Goal: Information Seeking & Learning: Learn about a topic

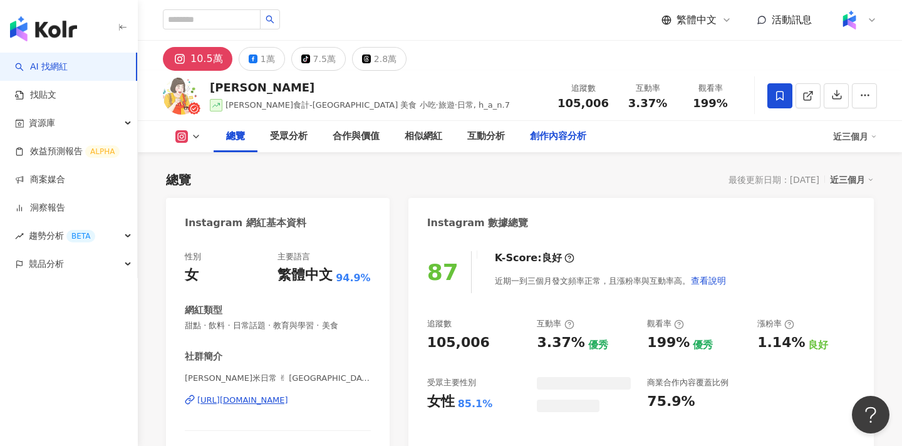
click at [540, 139] on div "創作內容分析" at bounding box center [558, 136] width 56 height 15
click at [551, 137] on div "創作內容分析" at bounding box center [558, 136] width 56 height 15
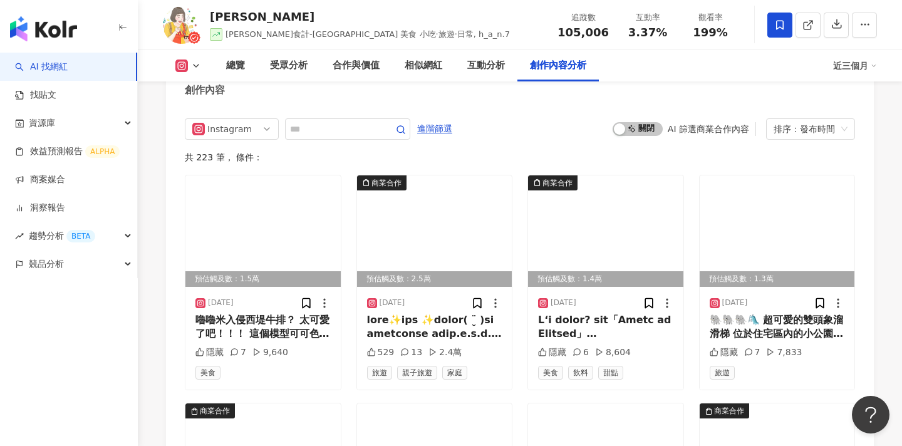
scroll to position [3877, 0]
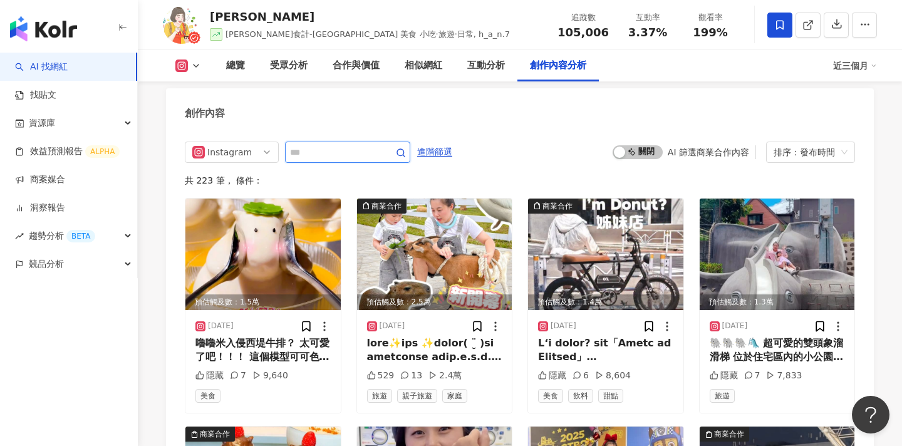
click at [363, 145] on input "text" at bounding box center [334, 152] width 88 height 15
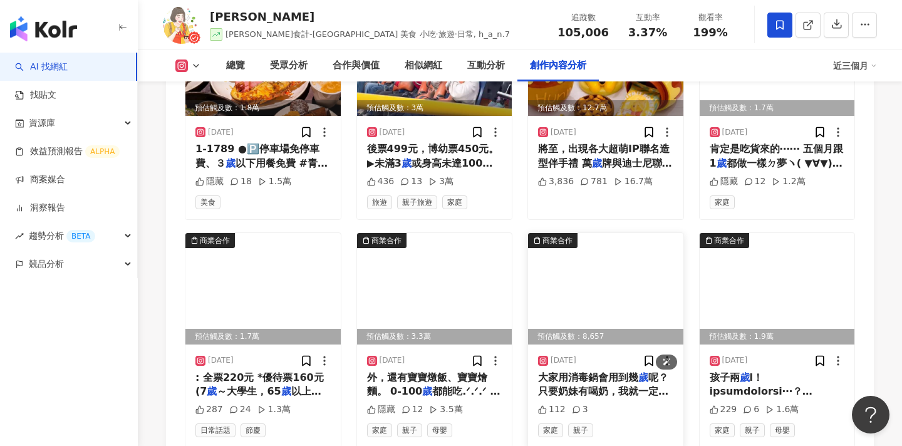
scroll to position [4457, 0]
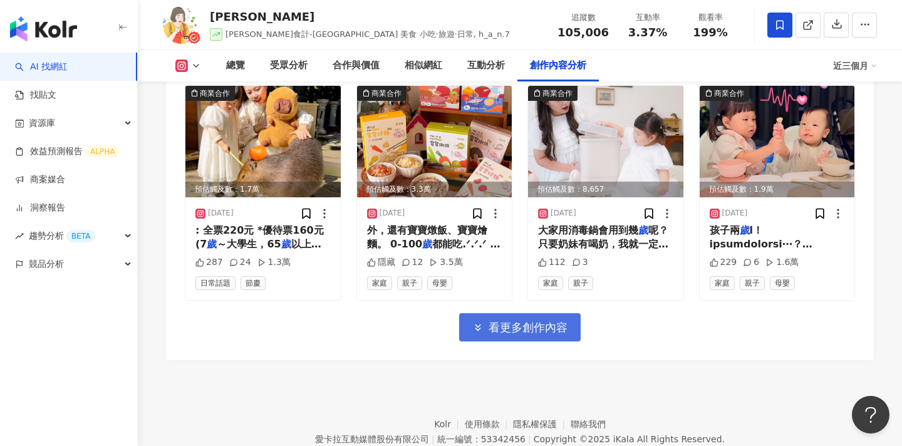
click at [560, 321] on span "看更多創作內容" at bounding box center [527, 328] width 79 height 14
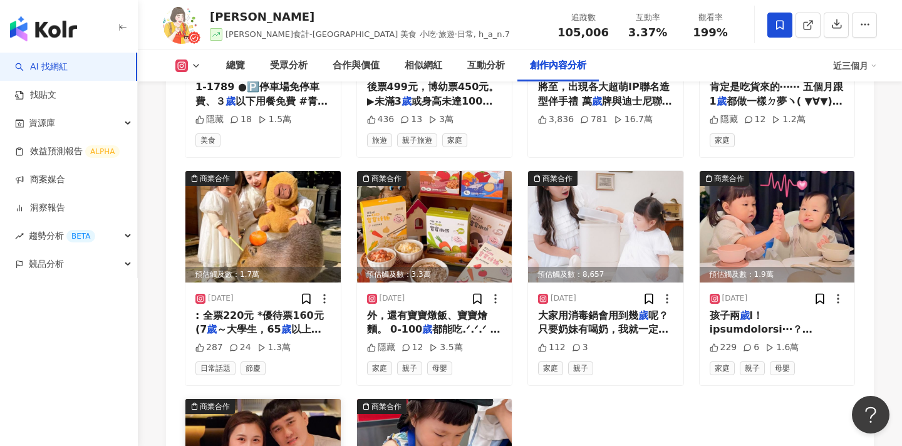
scroll to position [4370, 0]
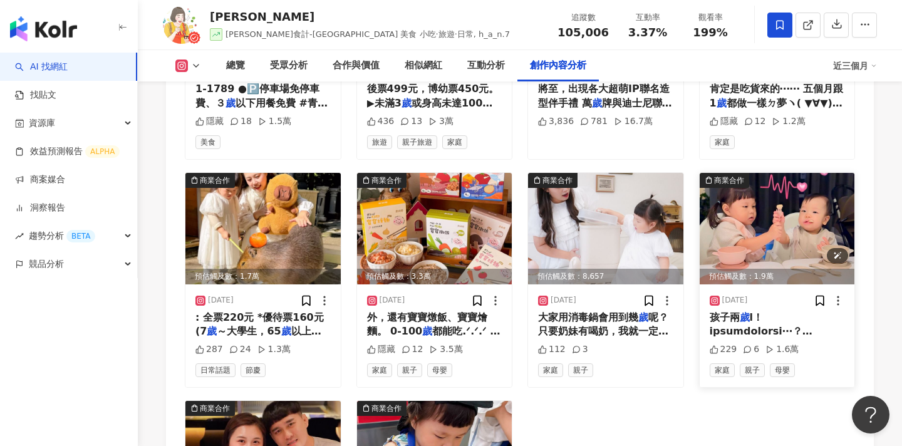
click at [763, 193] on img at bounding box center [776, 228] width 155 height 111
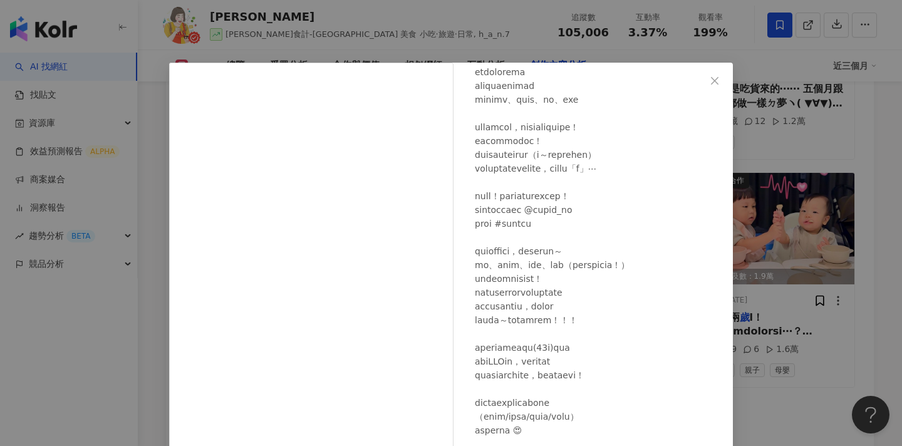
scroll to position [116, 0]
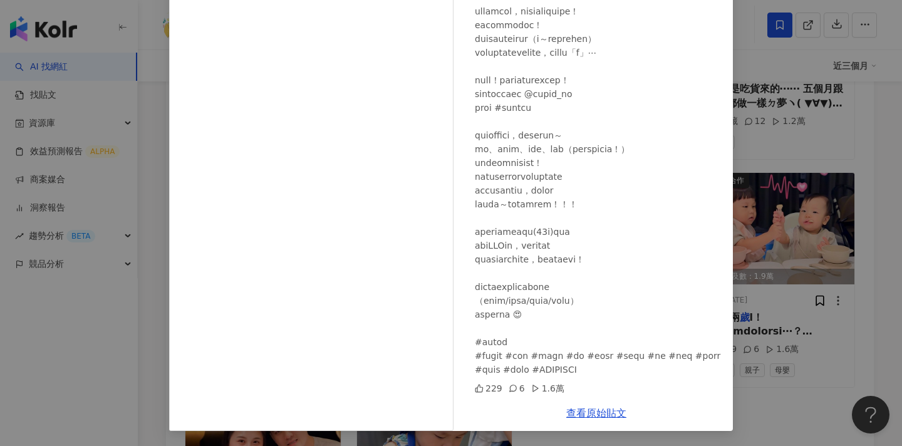
click at [796, 202] on div "Sammy山米 2024/9/27 229 6 1.6萬 查看原始貼文" at bounding box center [451, 223] width 902 height 446
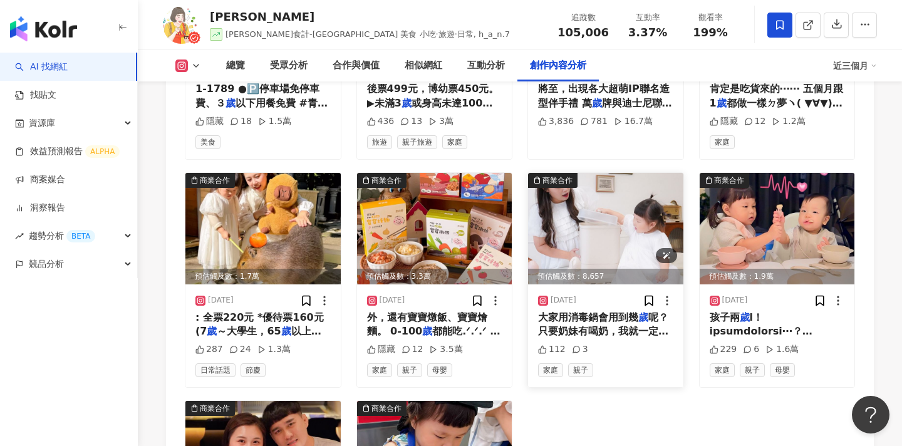
click at [594, 201] on img at bounding box center [605, 228] width 155 height 111
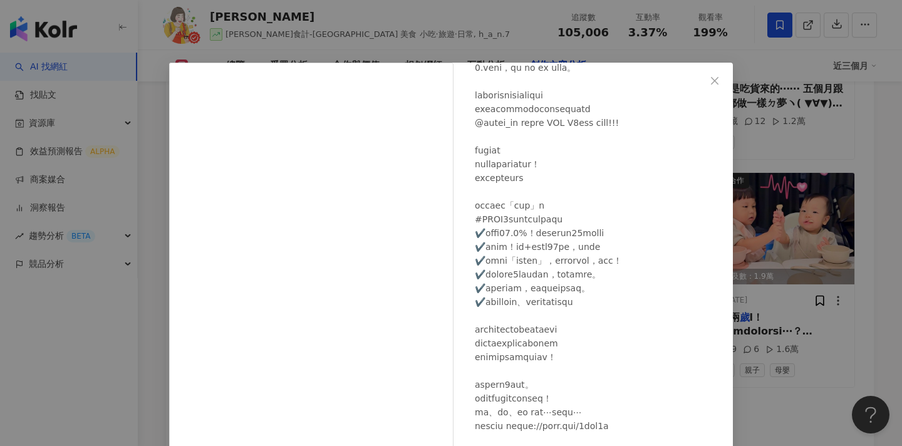
scroll to position [176, 0]
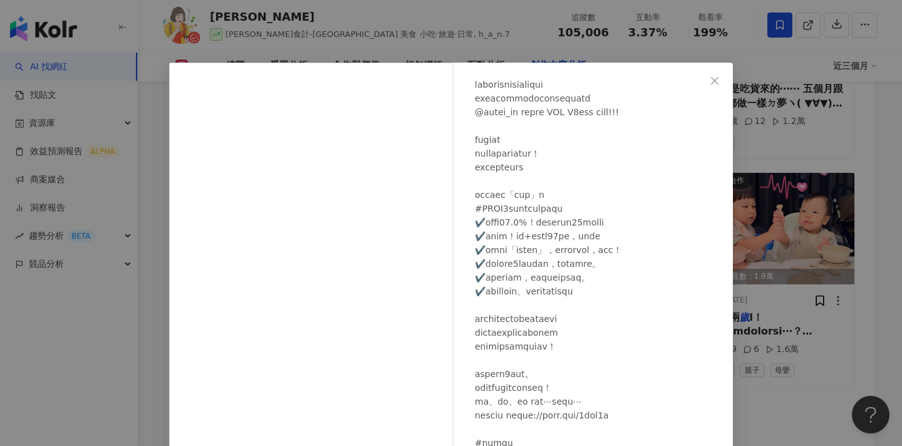
click at [826, 196] on div "Sammy山米 2024/10/3 112 3 查看原始貼文" at bounding box center [451, 223] width 902 height 446
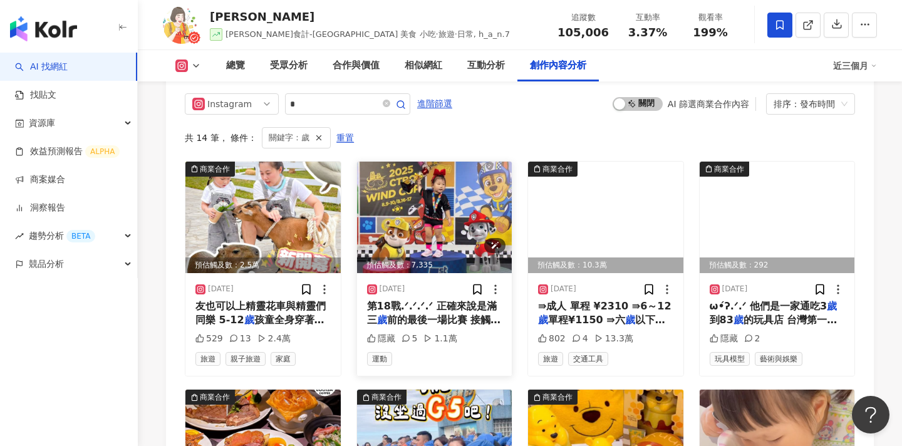
scroll to position [3924, 0]
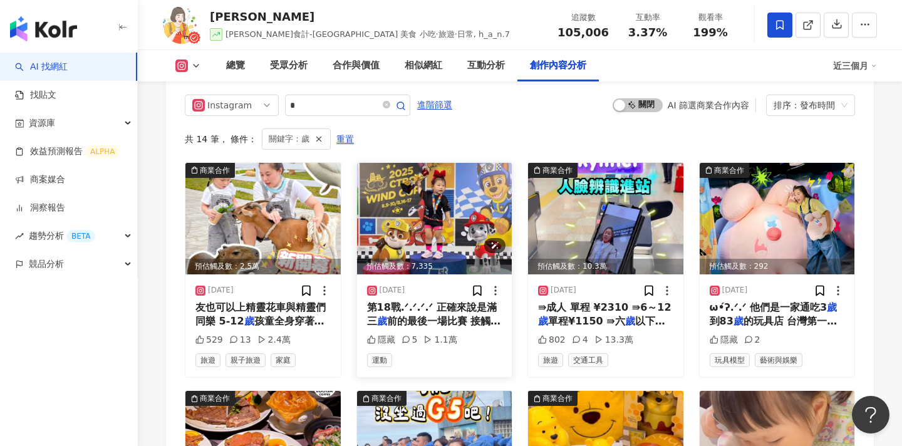
click at [424, 176] on img at bounding box center [434, 218] width 155 height 111
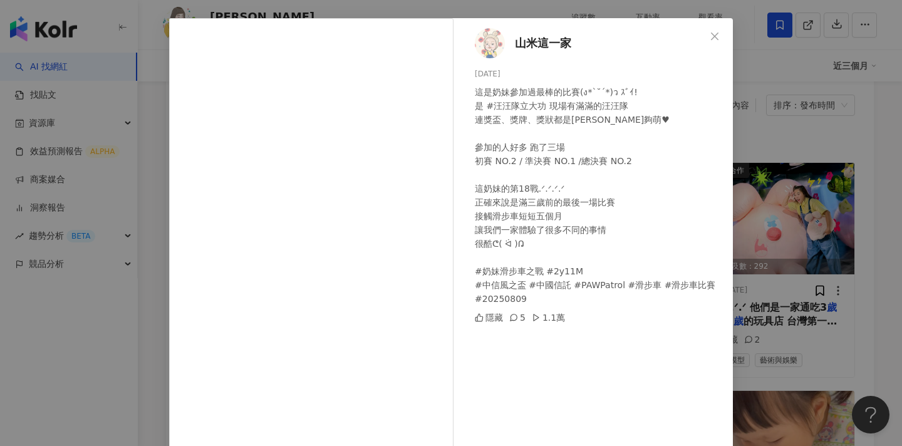
scroll to position [46, 0]
click at [777, 188] on div "山米這一家 2025/8/10 這是奶妹參加過最棒的比賽(ง*`˘´*)ว ｽﾞｲ! 是 #汪汪隊立大功 現場有滿滿的汪汪隊 連獎盃、獎牌、獎狀都是汪汪有夠萌…" at bounding box center [451, 223] width 902 height 446
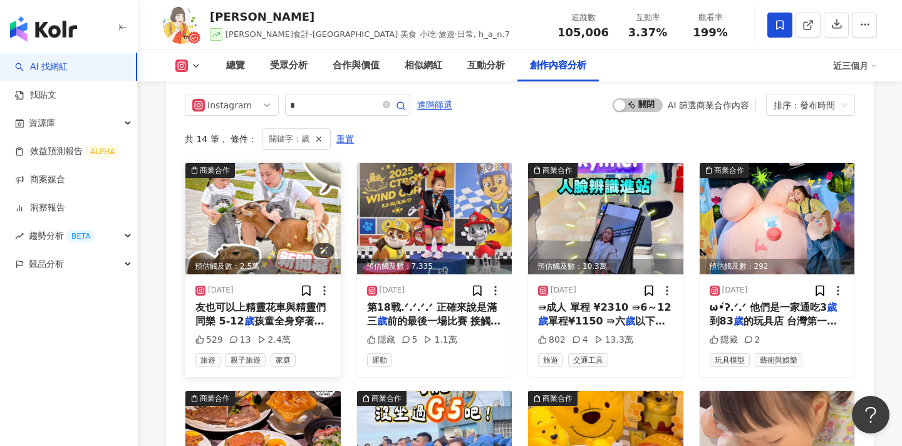
scroll to position [3909, 0]
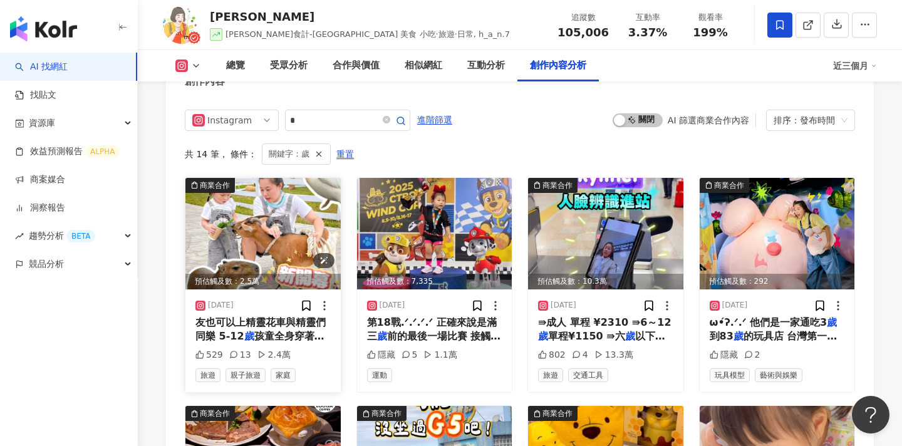
click at [289, 195] on img at bounding box center [262, 233] width 155 height 111
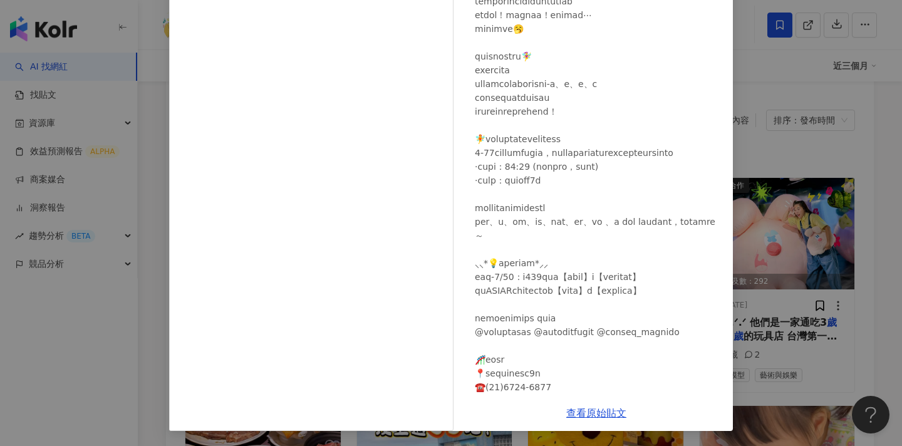
scroll to position [0, 0]
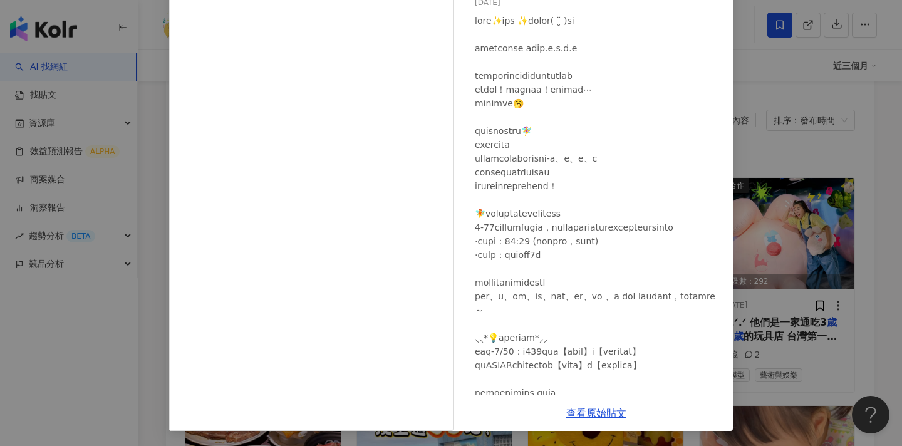
click at [766, 235] on div "Sammy山米 2025/8/24 529 13 2.4萬 查看原始貼文" at bounding box center [451, 223] width 902 height 446
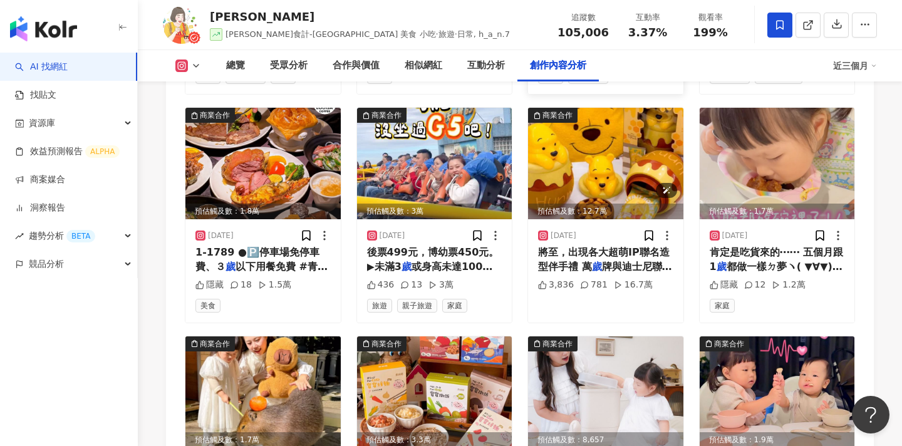
scroll to position [4206, 0]
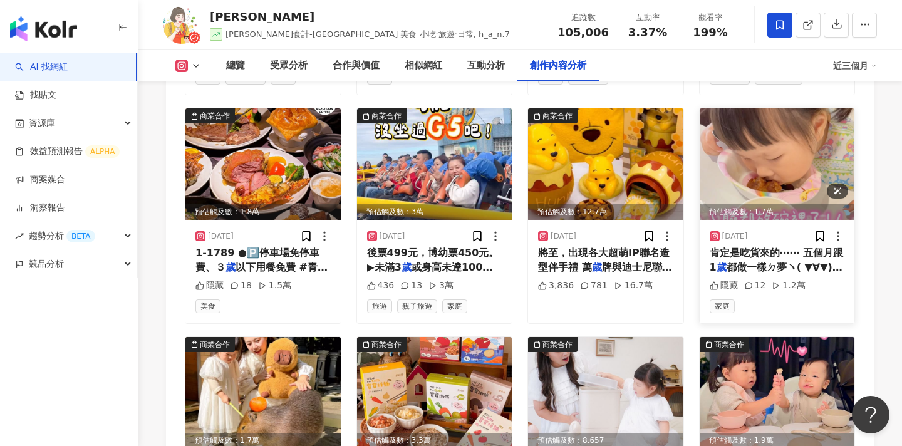
click at [755, 159] on img at bounding box center [776, 163] width 155 height 111
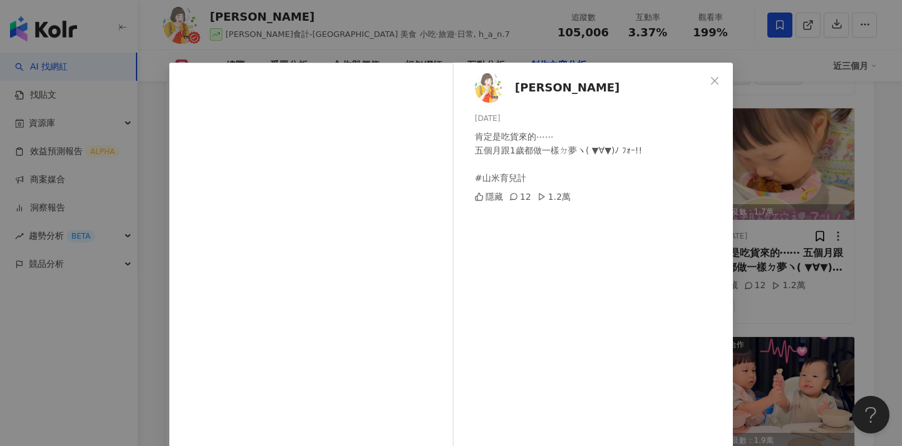
click at [757, 213] on div "Sammy山米 2024/12/19 肯定是吃貨來的⋯⋯ 五個月跟1歲都做一樣ㄉ夢ヽ( ▼∀▼)ﾉ ﾌｫｰ!! #山米育兒計 隱藏 12 1.2萬 查看原始貼文" at bounding box center [451, 223] width 902 height 446
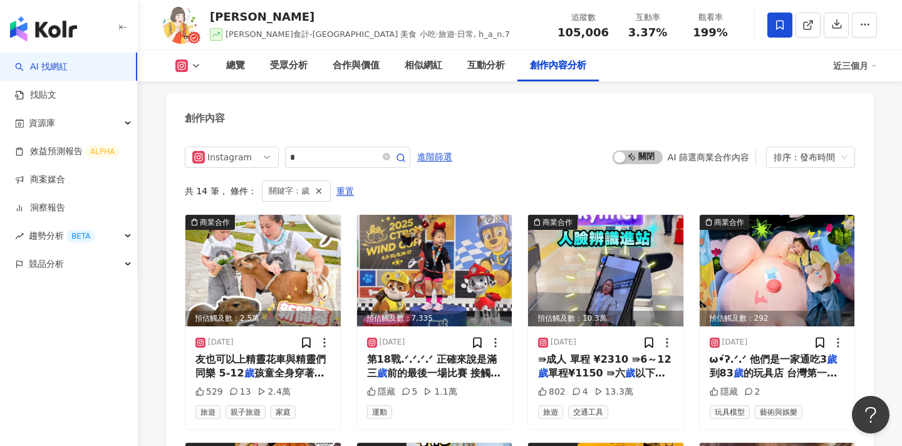
scroll to position [3885, 0]
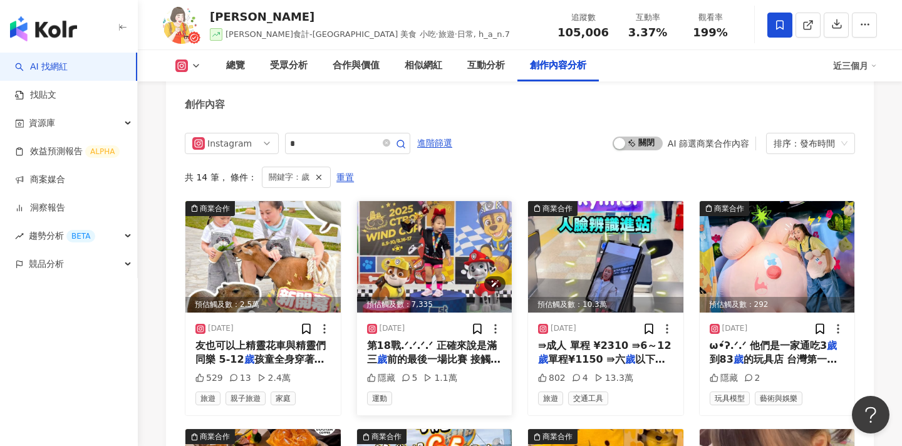
click at [408, 233] on img at bounding box center [434, 256] width 155 height 111
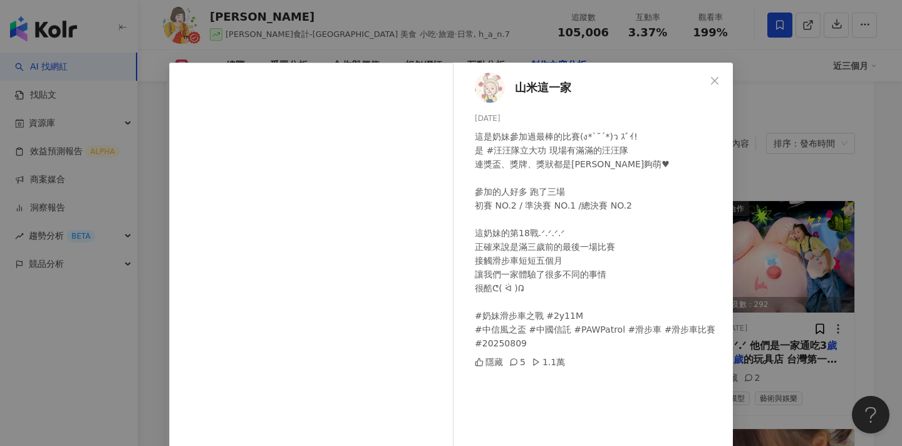
click at [766, 218] on div "山米這一家 2025/8/10 這是奶妹參加過最棒的比賽(ง*`˘´*)ว ｽﾞｲ! 是 #汪汪隊立大功 現場有滿滿的汪汪隊 連獎盃、獎牌、獎狀都是汪汪有夠萌…" at bounding box center [451, 223] width 902 height 446
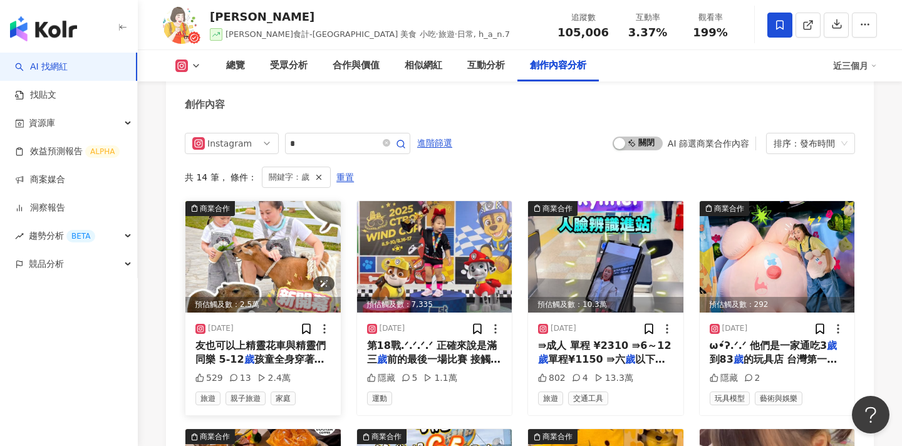
click at [285, 222] on img at bounding box center [262, 256] width 155 height 111
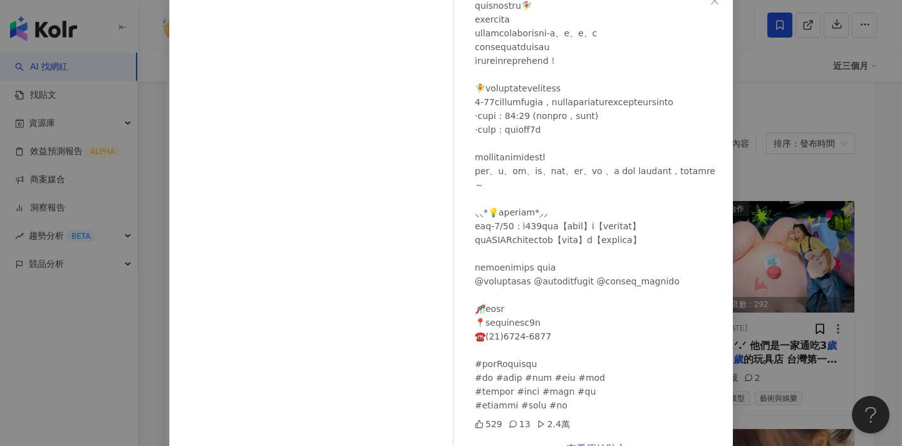
scroll to position [116, 0]
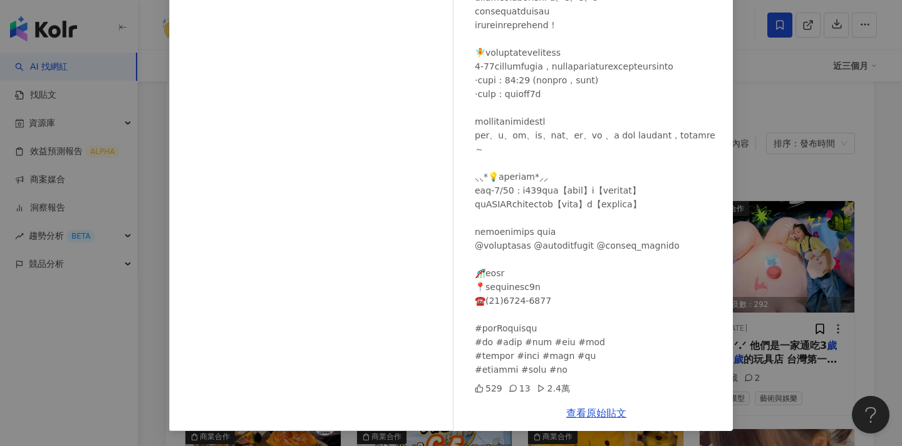
click at [817, 209] on div "Sammy山米 2025/8/24 529 13 2.4萬 查看原始貼文" at bounding box center [451, 223] width 902 height 446
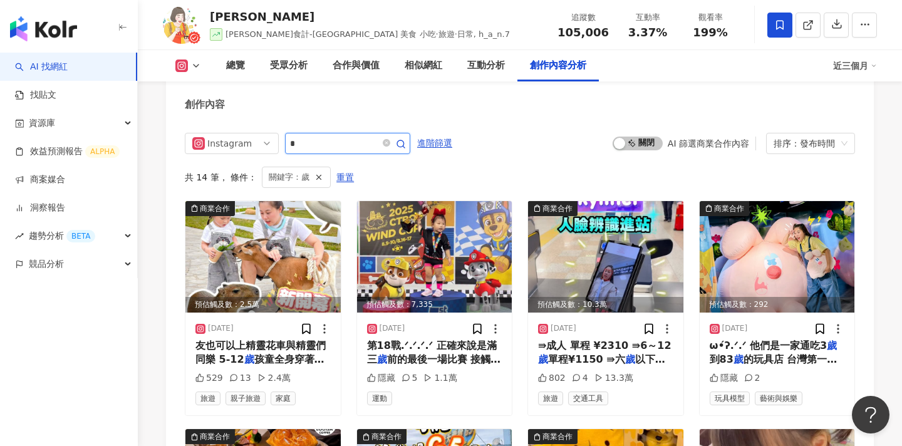
click at [349, 136] on input "*" at bounding box center [334, 143] width 88 height 15
type input "*"
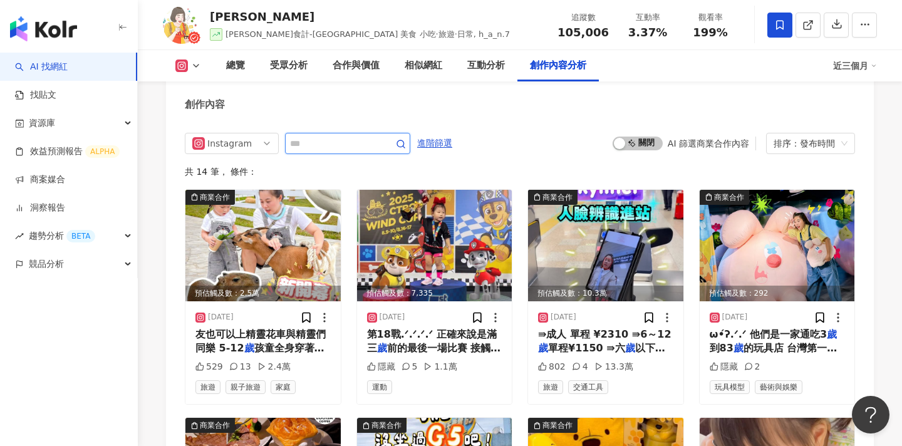
scroll to position [3870, 0]
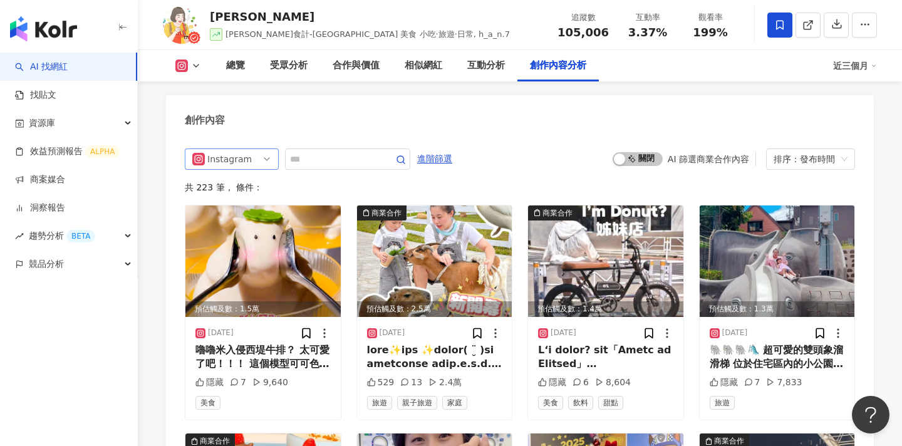
click at [259, 149] on span "Instagram" at bounding box center [231, 159] width 79 height 20
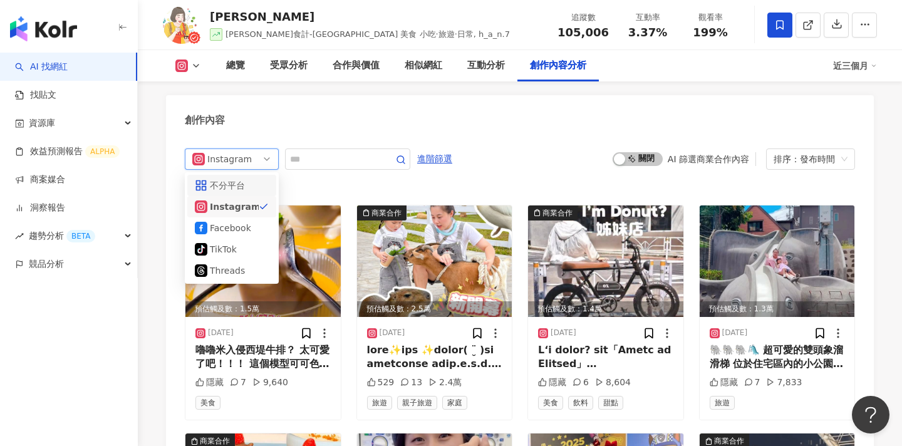
click at [244, 178] on div "不分平台" at bounding box center [230, 185] width 41 height 14
